Goal: Transaction & Acquisition: Purchase product/service

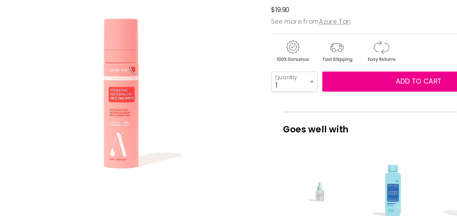
click at [122, 140] on img "Azure Tan Hydrating Watermelon Face Tan Spritz image. Click or Scroll to Zoom." at bounding box center [121, 106] width 227 height 227
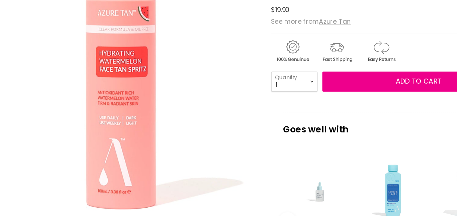
click at [122, 138] on img "Azure Tan Hydrating Watermelon Face Tan Spritz image. Click or Scroll to Zoom." at bounding box center [121, 74] width 453 height 453
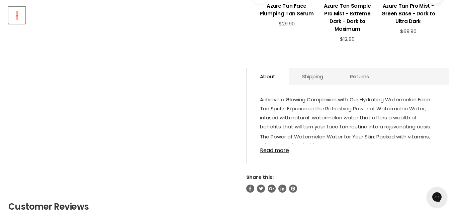
scroll to position [326, 0]
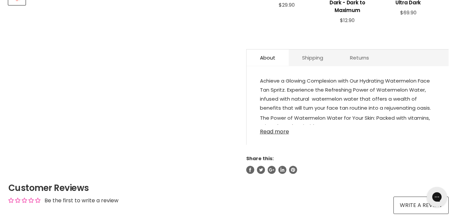
click at [286, 130] on link "Read more" at bounding box center [347, 130] width 175 height 10
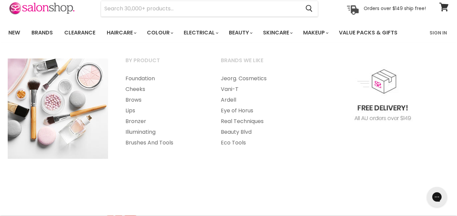
scroll to position [0, 0]
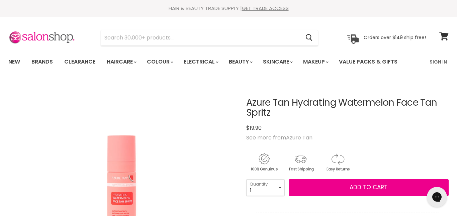
click at [298, 136] on u "Azure Tan" at bounding box center [299, 138] width 26 height 8
